Goal: Information Seeking & Learning: Learn about a topic

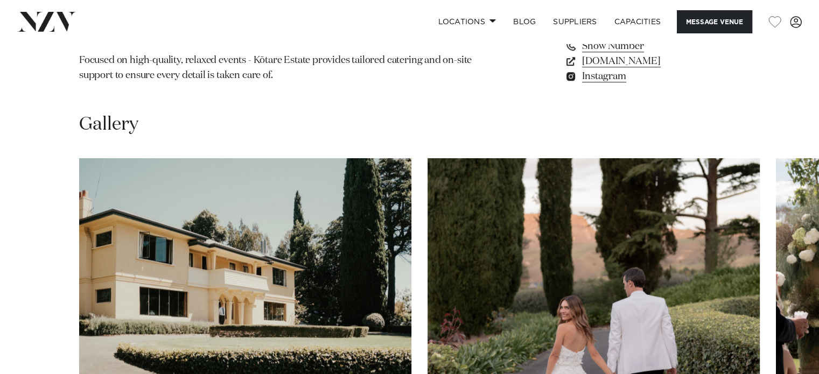
scroll to position [969, 0]
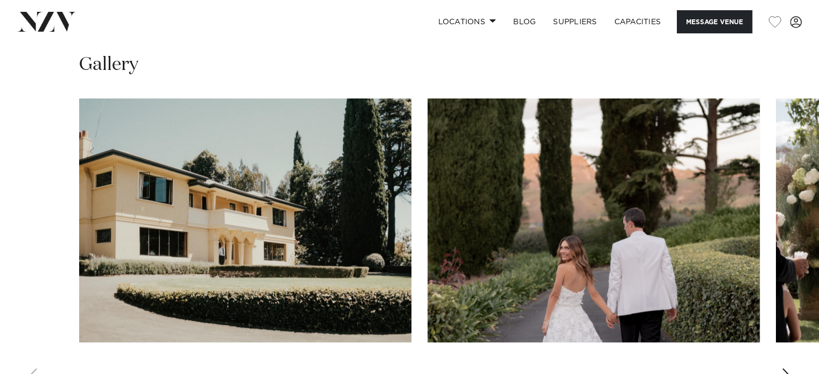
click at [788, 368] on div "Next slide" at bounding box center [786, 376] width 11 height 17
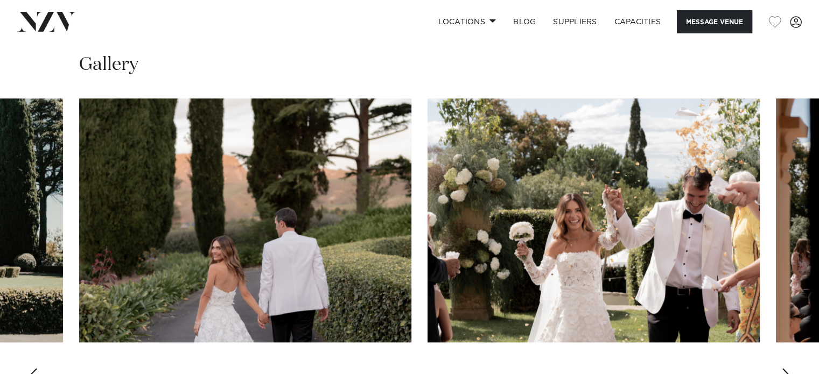
click at [788, 368] on div "Next slide" at bounding box center [786, 376] width 11 height 17
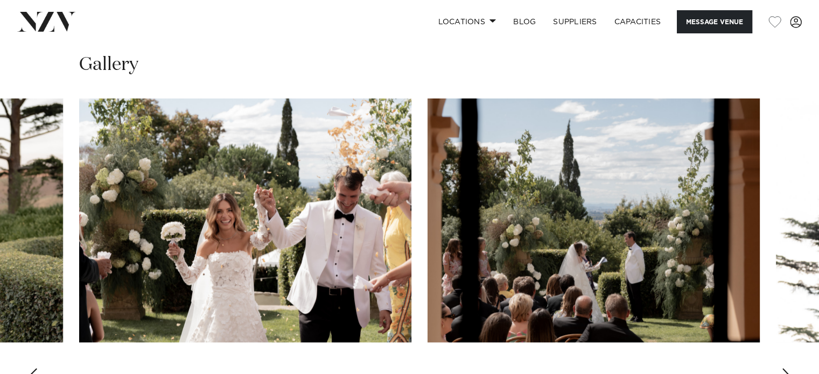
click at [788, 368] on div "Next slide" at bounding box center [786, 376] width 11 height 17
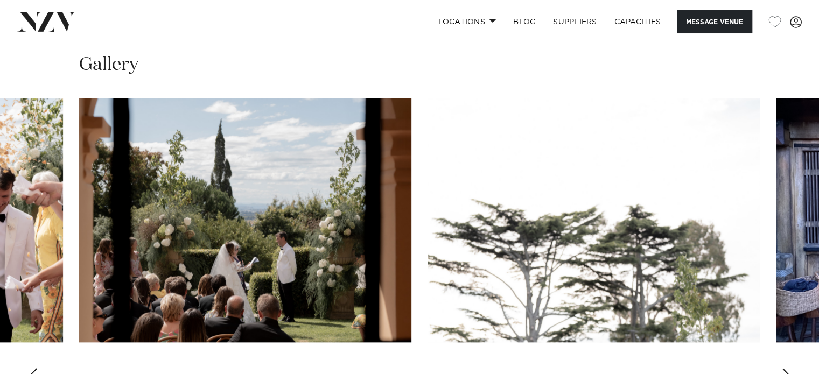
click at [788, 368] on div "Next slide" at bounding box center [786, 376] width 11 height 17
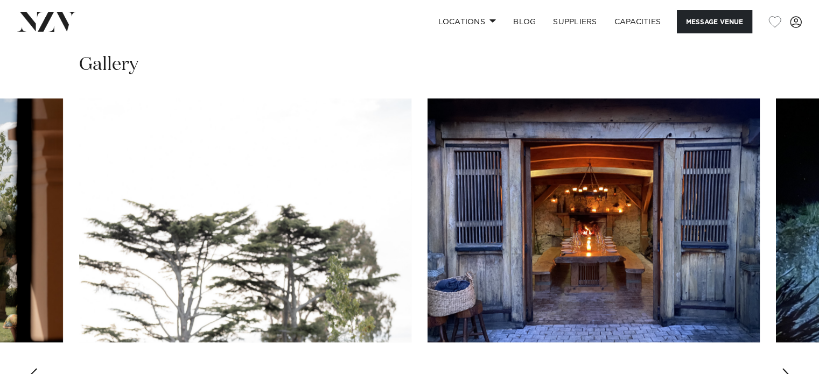
click at [788, 368] on div "Next slide" at bounding box center [786, 376] width 11 height 17
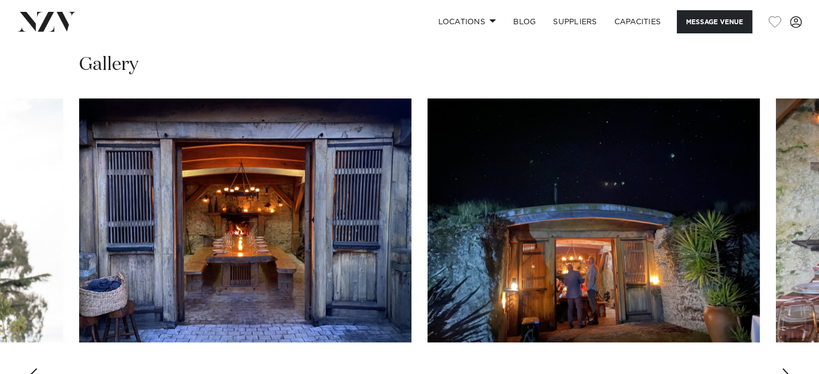
click at [788, 368] on div "Next slide" at bounding box center [786, 376] width 11 height 17
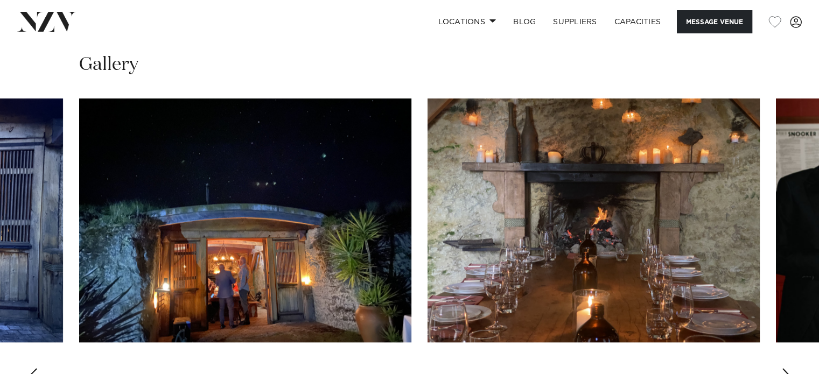
click at [788, 368] on div "Next slide" at bounding box center [786, 376] width 11 height 17
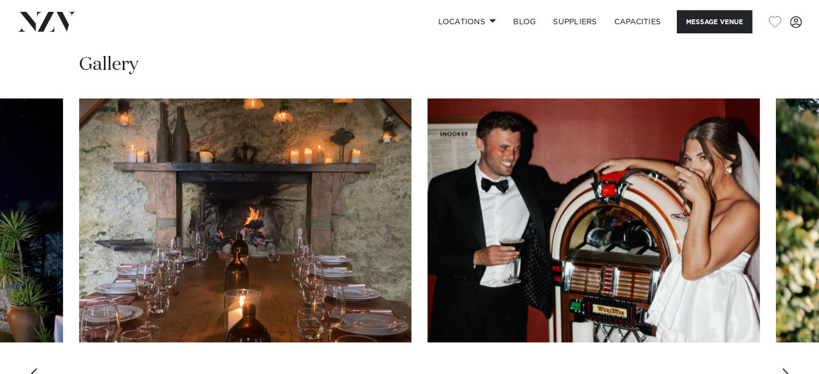
click at [788, 368] on div "Next slide" at bounding box center [786, 376] width 11 height 17
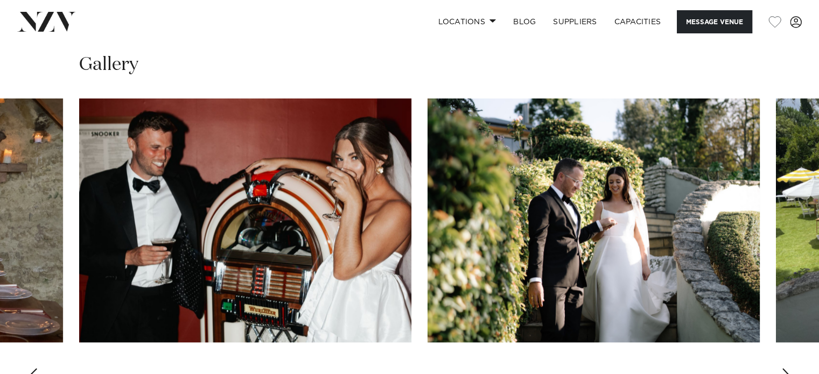
click at [788, 368] on div "Next slide" at bounding box center [786, 376] width 11 height 17
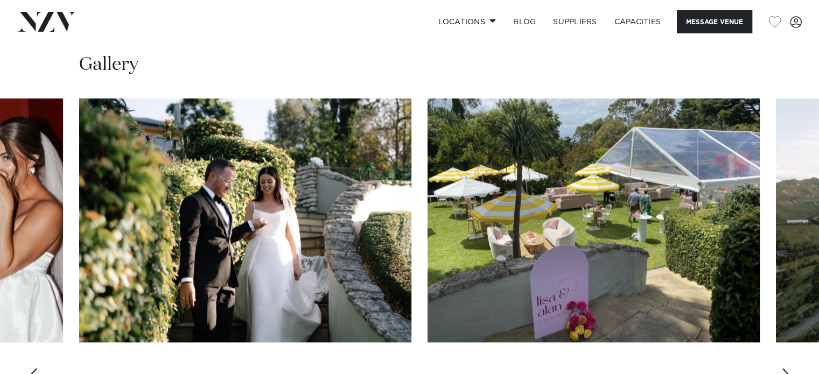
click at [788, 368] on div "Next slide" at bounding box center [786, 376] width 11 height 17
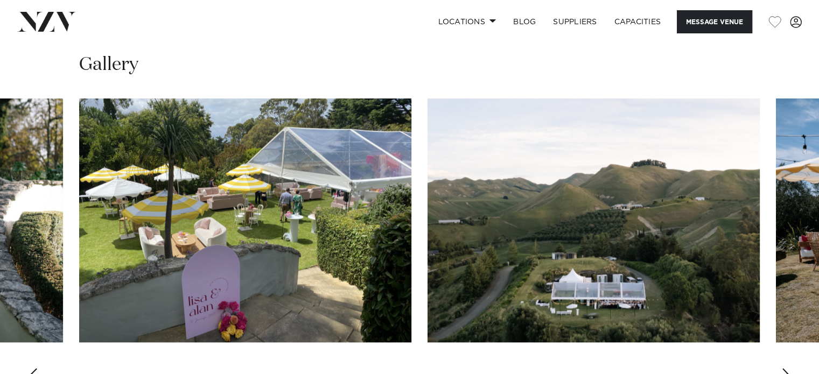
click at [788, 368] on div "Next slide" at bounding box center [786, 376] width 11 height 17
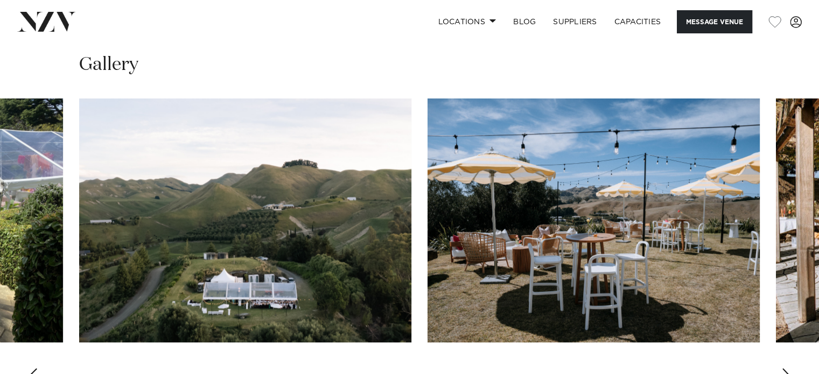
click at [788, 368] on div "Next slide" at bounding box center [786, 376] width 11 height 17
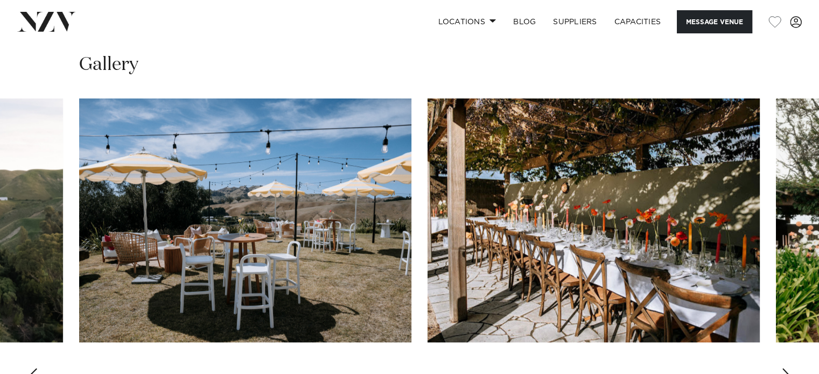
click at [788, 368] on div "Next slide" at bounding box center [786, 376] width 11 height 17
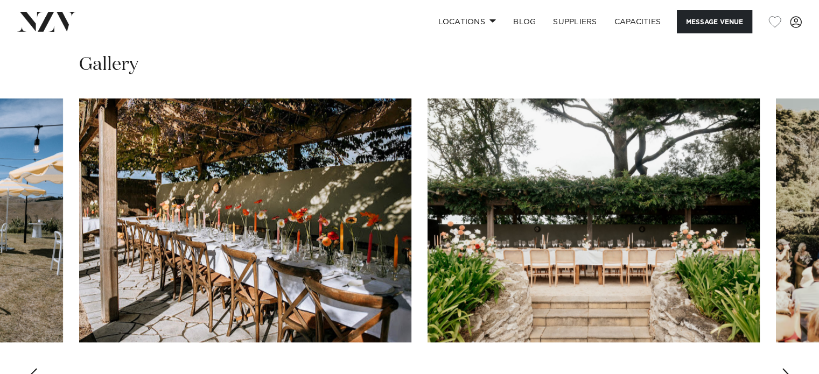
click at [788, 368] on div "Next slide" at bounding box center [786, 376] width 11 height 17
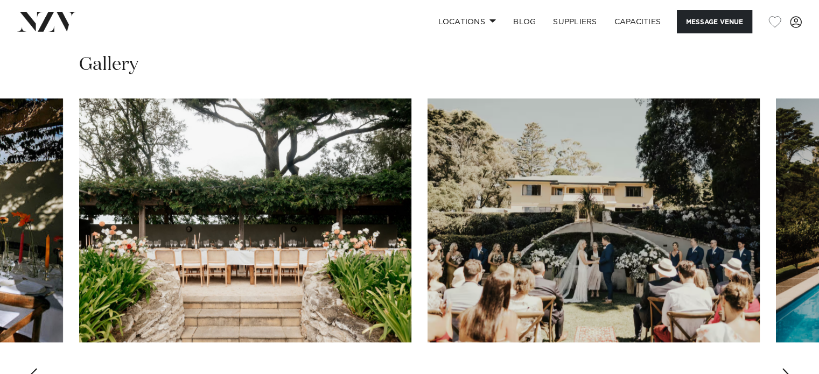
click at [788, 368] on div "Next slide" at bounding box center [786, 376] width 11 height 17
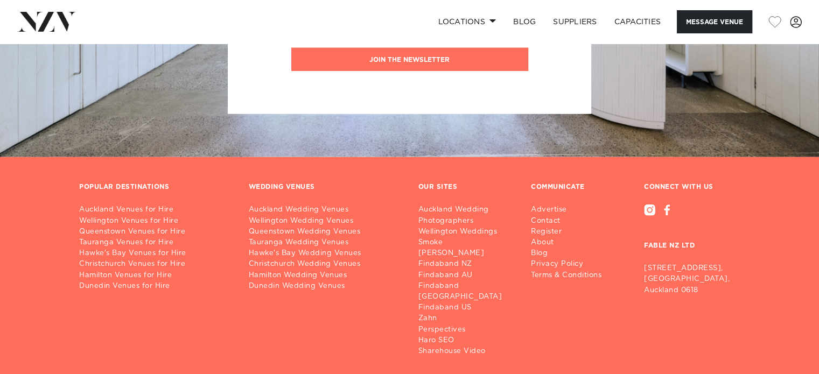
scroll to position [2884, 0]
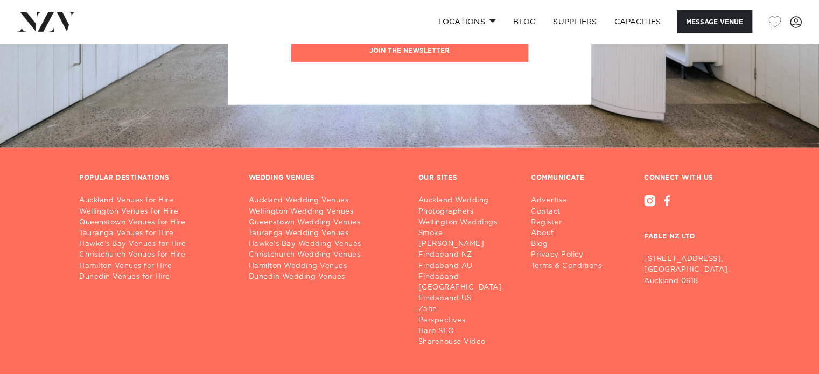
drag, startPoint x: 817, startPoint y: 332, endPoint x: 822, endPoint y: 262, distance: 70.2
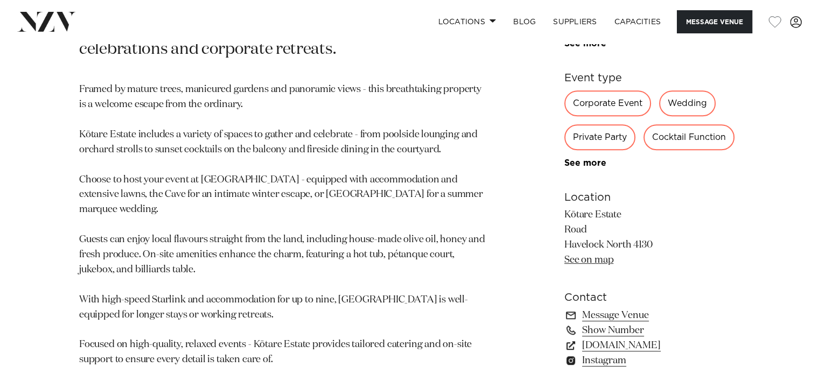
scroll to position [629, 0]
